Goal: Browse casually: Explore the website without a specific task or goal

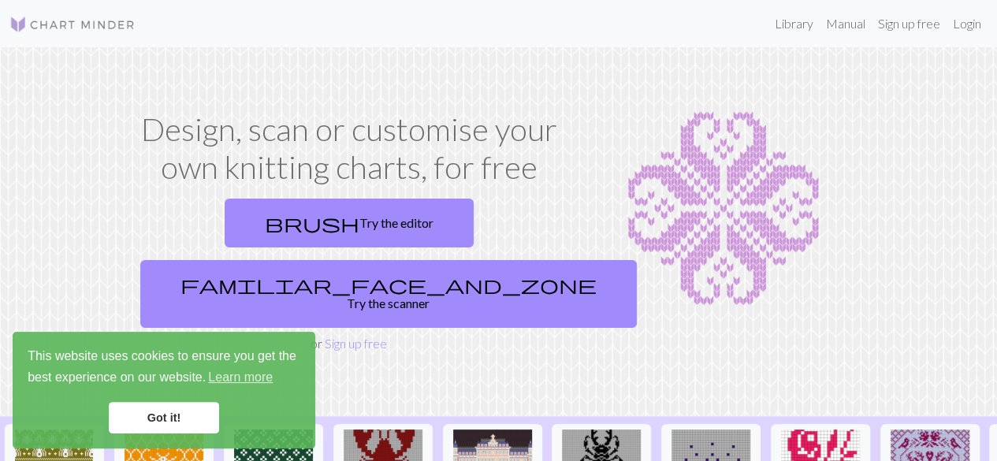
click at [194, 417] on link "Got it!" at bounding box center [164, 418] width 110 height 32
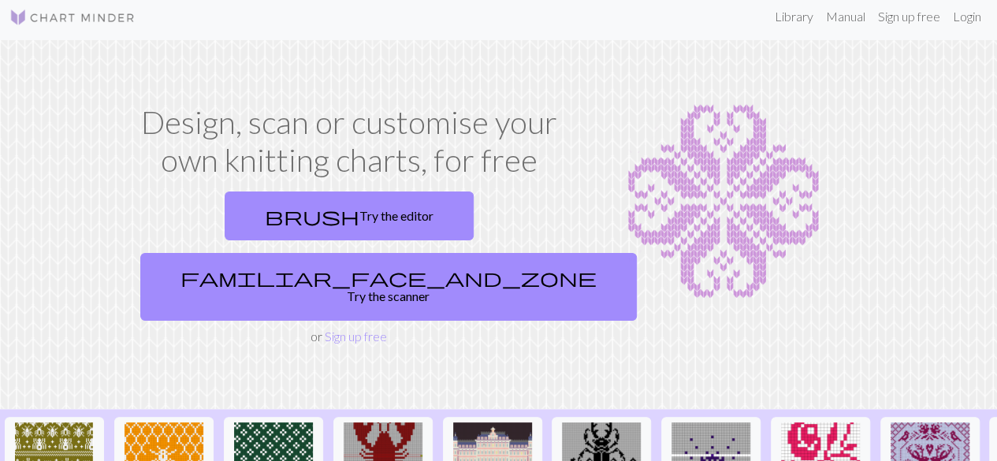
scroll to position [80, 0]
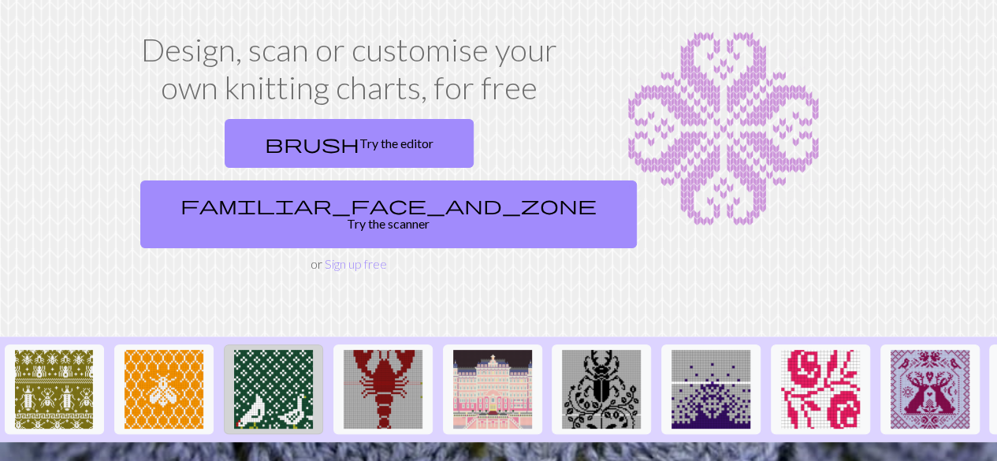
click at [274, 350] on img at bounding box center [273, 389] width 79 height 79
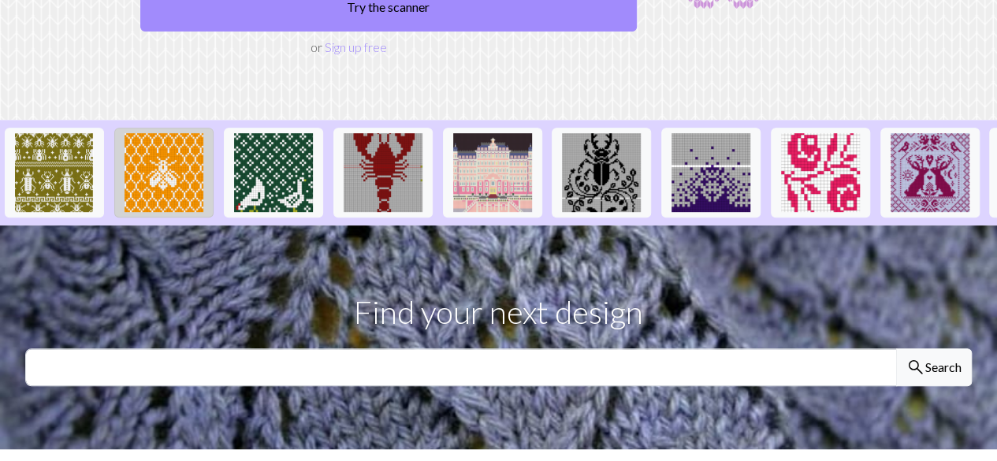
click at [161, 133] on img at bounding box center [163, 172] width 79 height 79
